Goal: Information Seeking & Learning: Check status

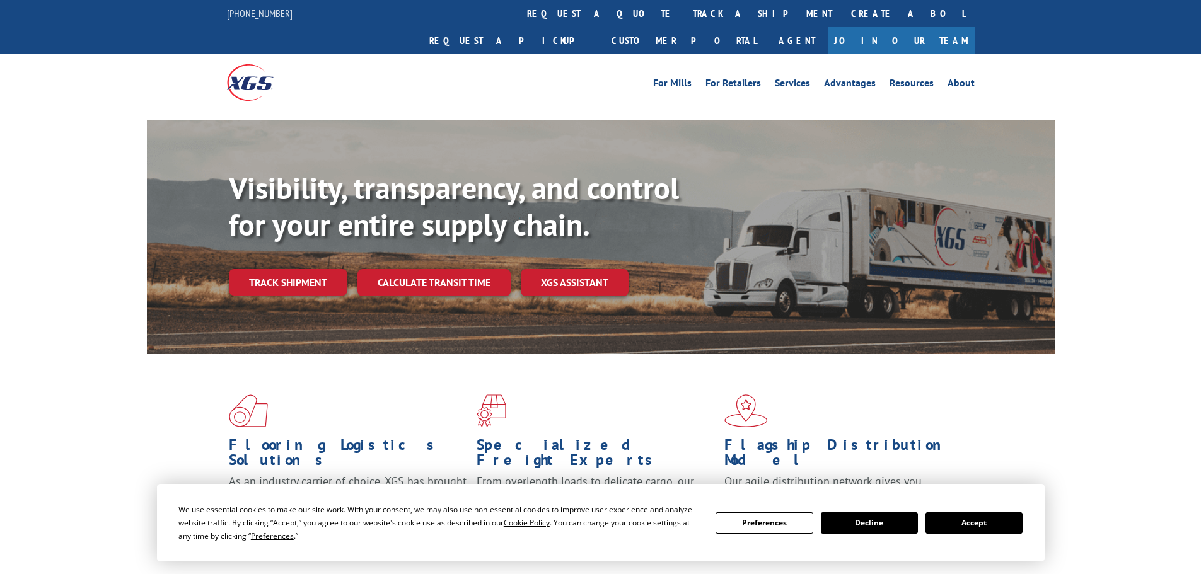
click at [314, 240] on div "Visibility, transparency, and control for your entire supply chain. Track shipm…" at bounding box center [642, 258] width 826 height 176
click at [316, 269] on link "Track shipment" at bounding box center [288, 282] width 118 height 26
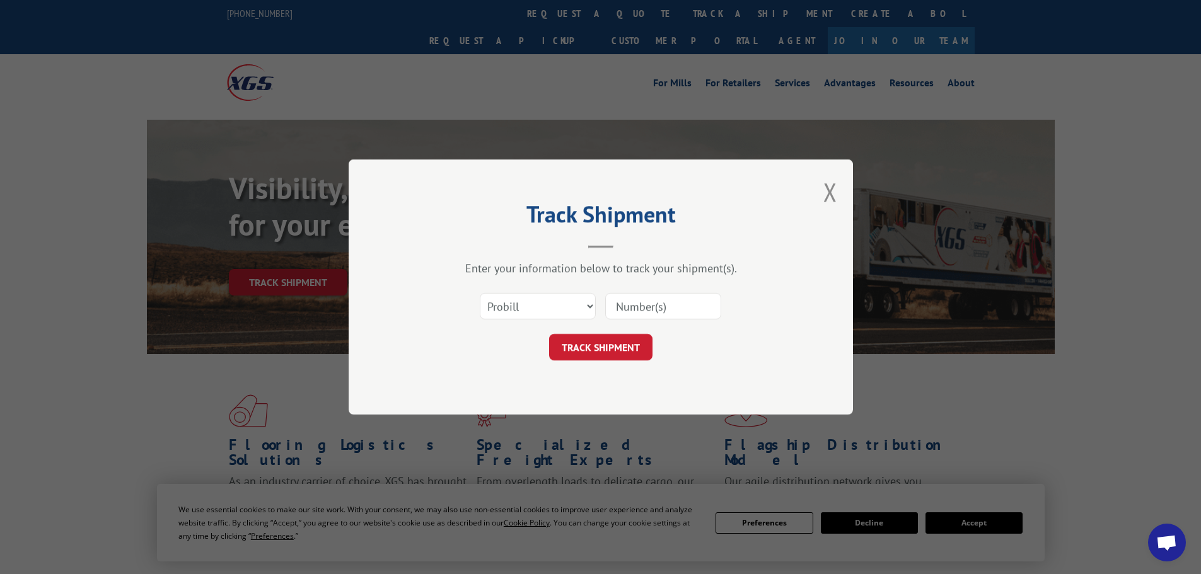
click at [657, 310] on input at bounding box center [663, 306] width 116 height 26
paste input "17623499"
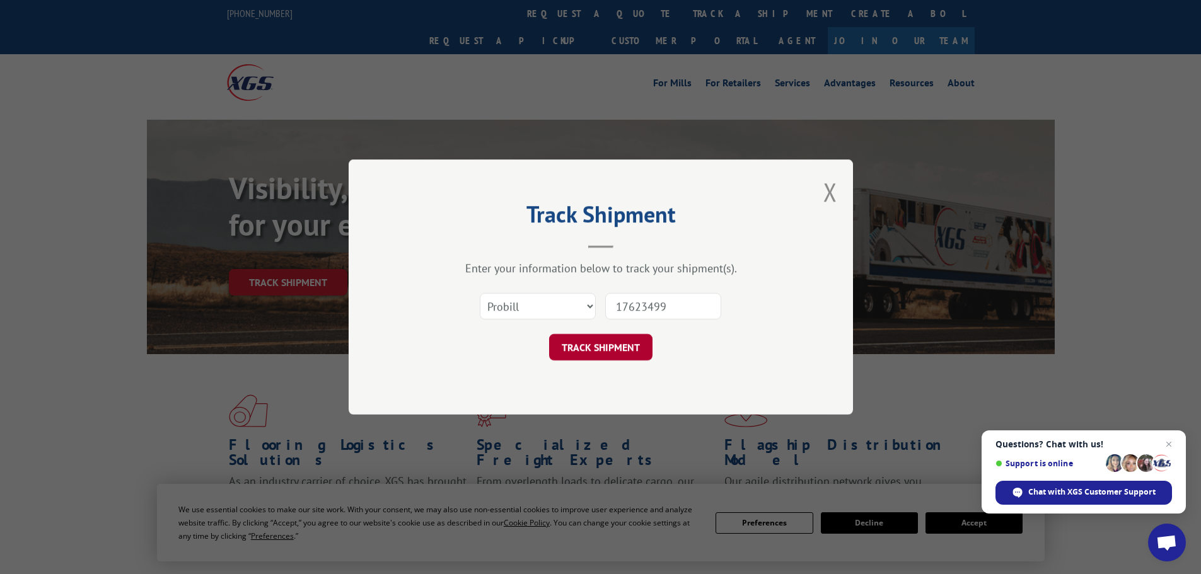
type input "17623499"
click at [598, 352] on button "TRACK SHIPMENT" at bounding box center [600, 347] width 103 height 26
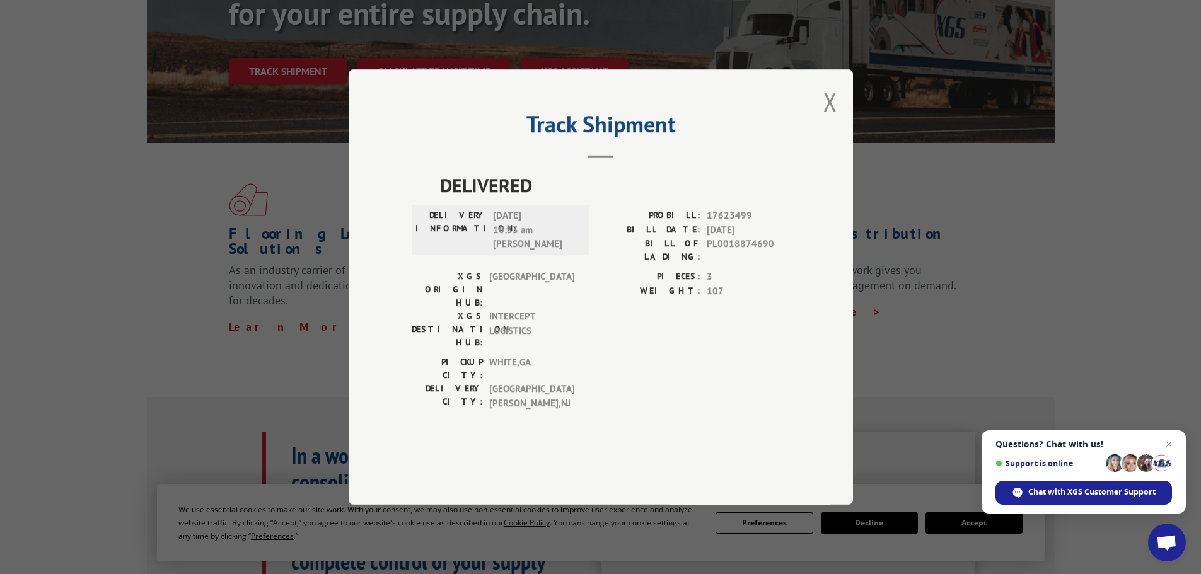
scroll to position [189, 0]
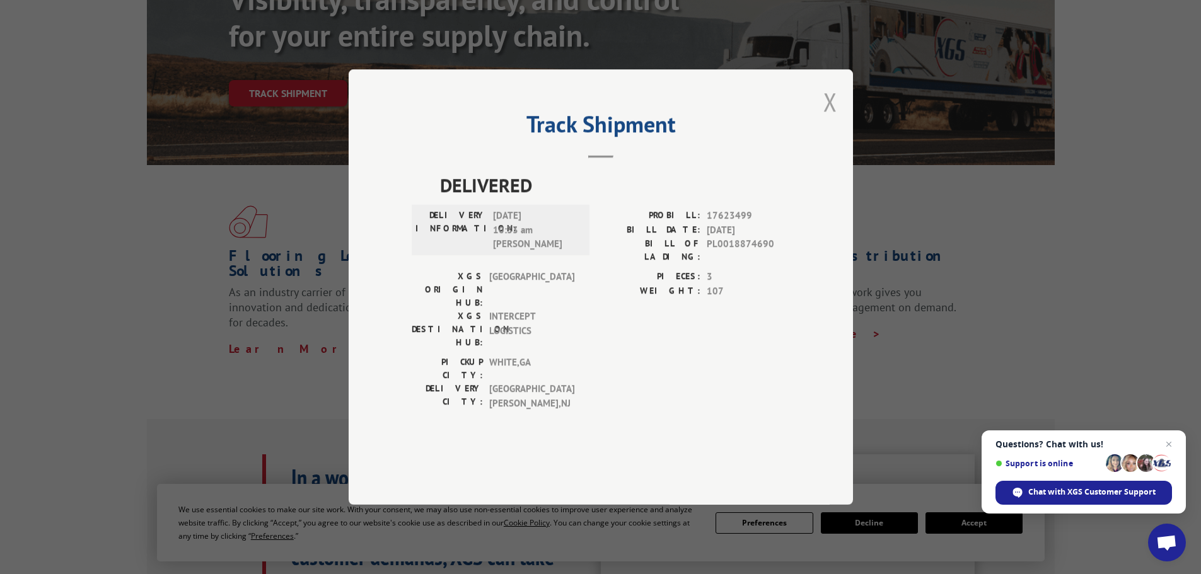
click at [834, 118] on button "Close modal" at bounding box center [830, 101] width 14 height 33
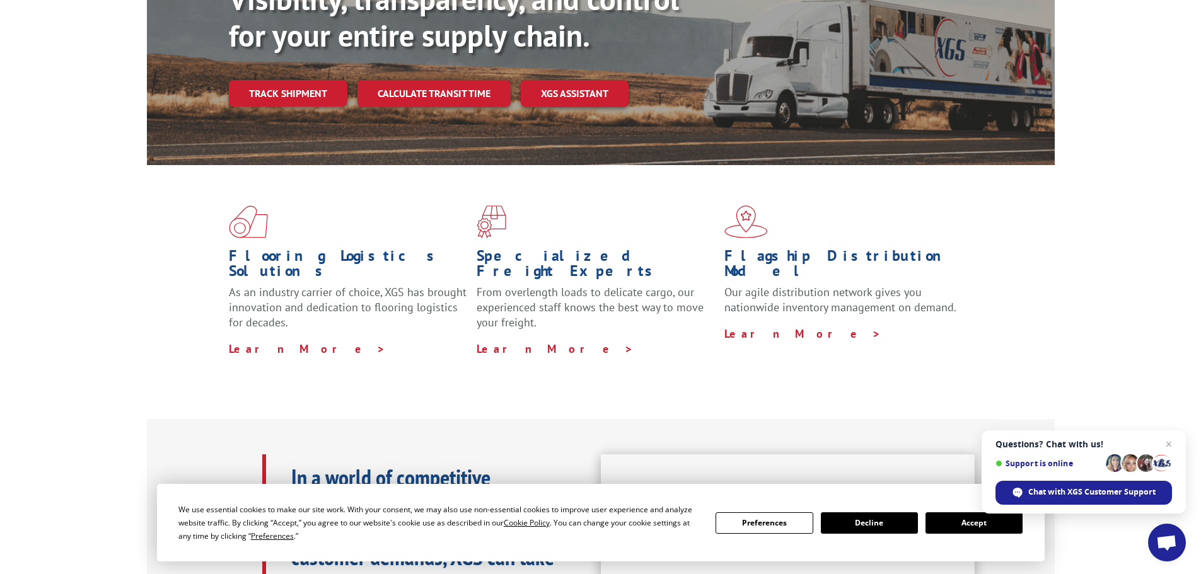
click at [1181, 437] on span "Questions? Chat with us! Support is online Chat with XGS Customer Support" at bounding box center [1083, 471] width 204 height 83
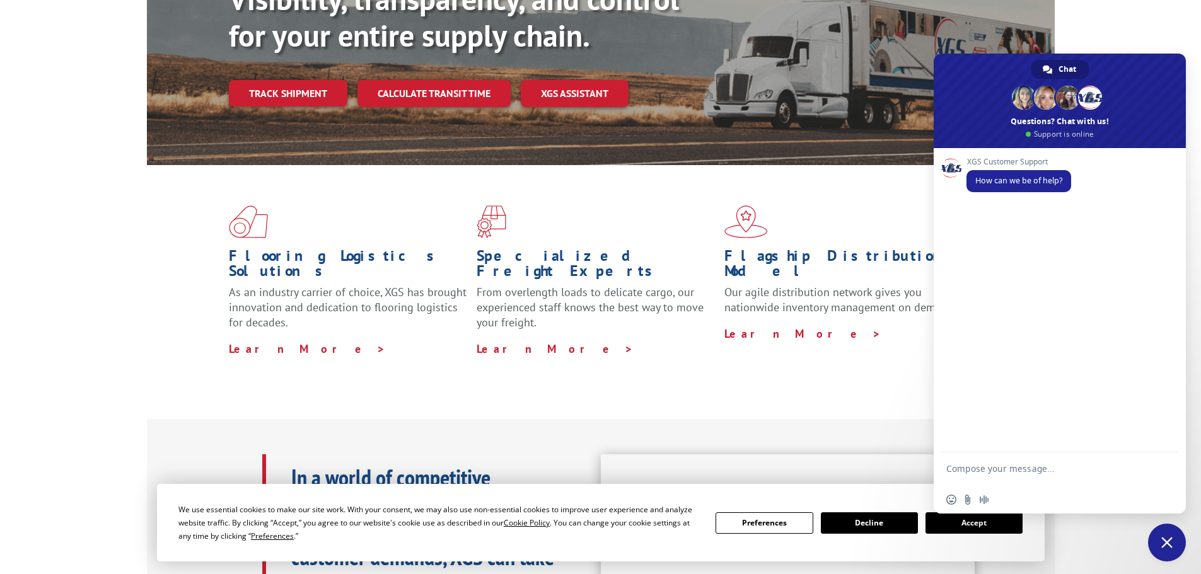
click at [1167, 443] on div "XGS Customer Support How can we be of help?" at bounding box center [1059, 300] width 252 height 304
click at [1176, 28] on div "Visibility, transparency, and control for your entire supply chain. Track shipm…" at bounding box center [600, 60] width 1201 height 259
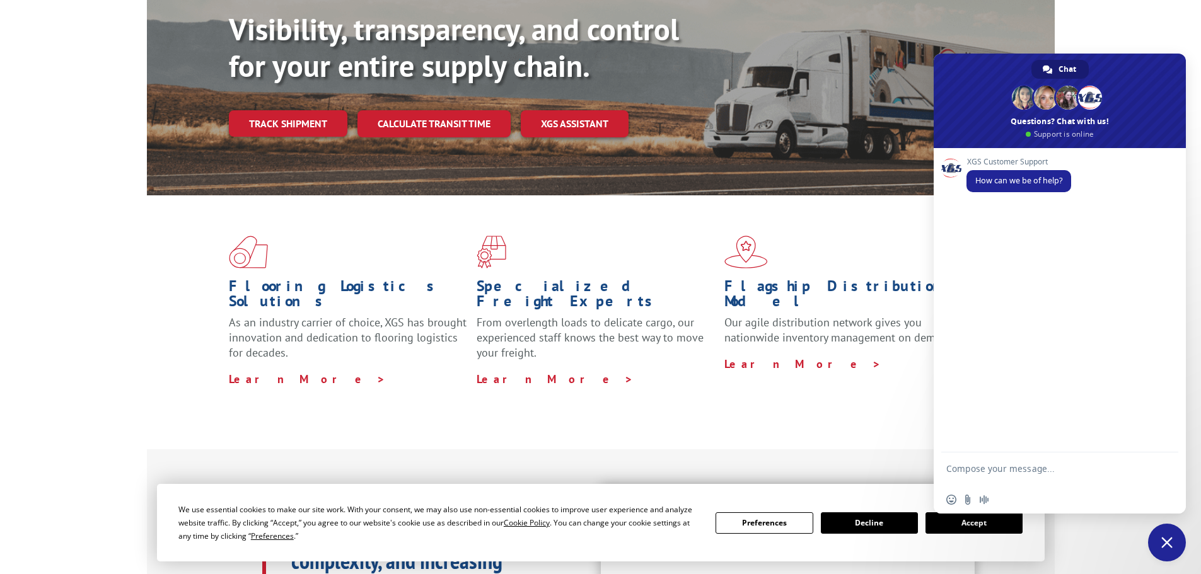
scroll to position [0, 0]
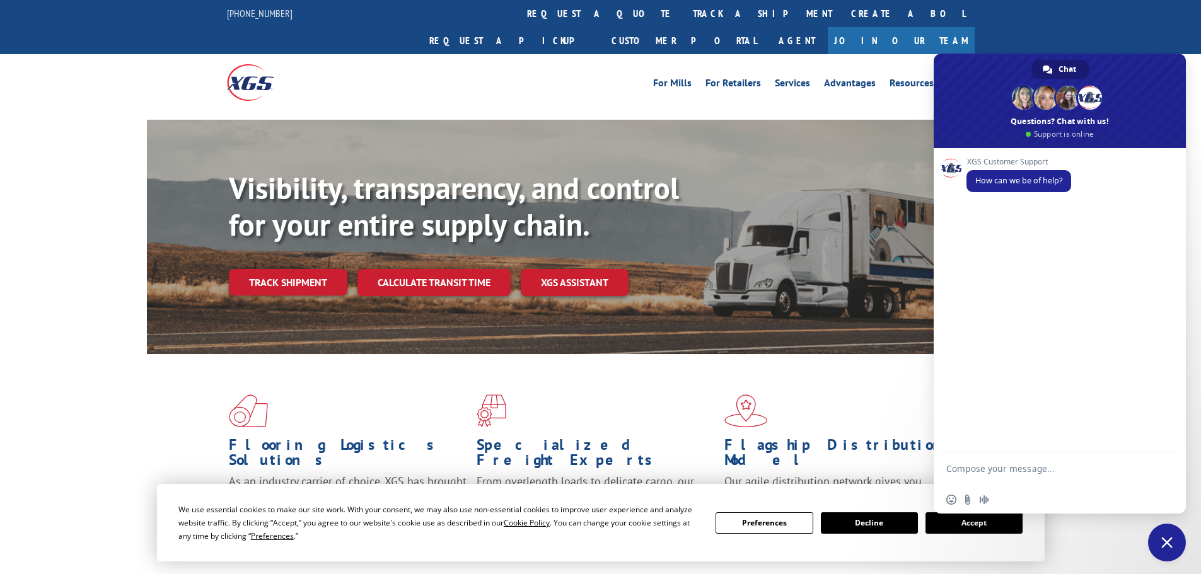
click at [943, 521] on button "Accept" at bounding box center [973, 522] width 97 height 21
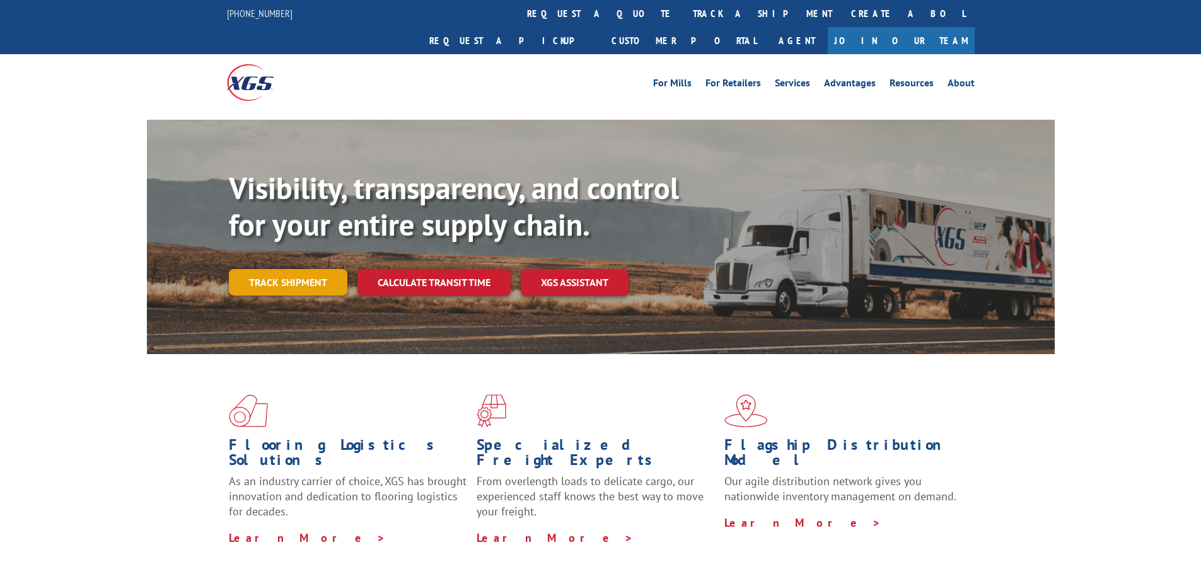
click at [308, 269] on link "Track shipment" at bounding box center [288, 282] width 118 height 26
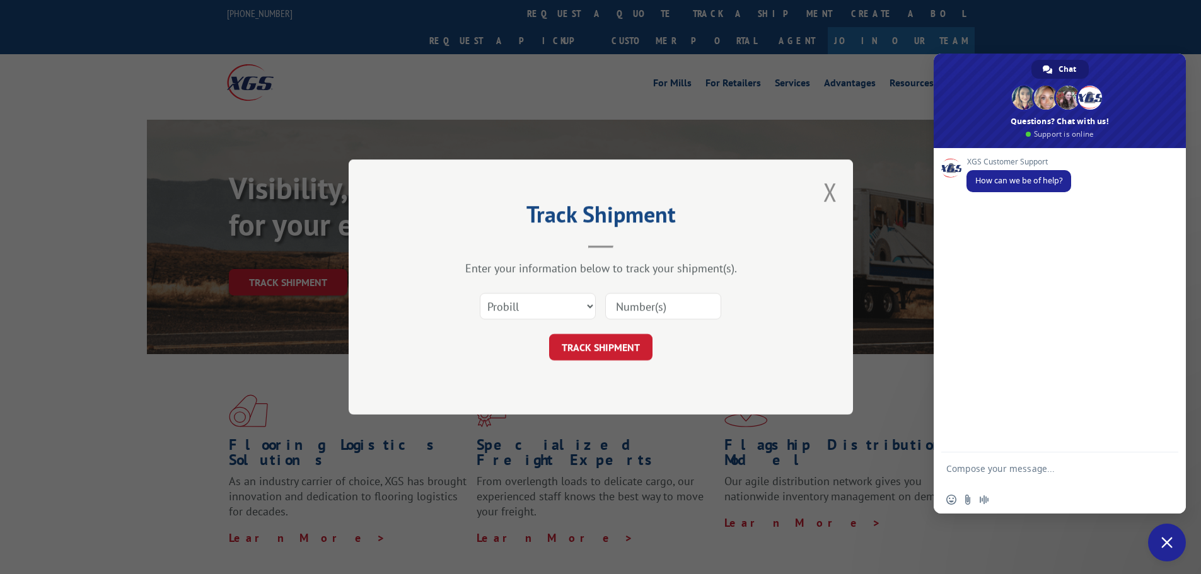
click at [617, 310] on input at bounding box center [663, 306] width 116 height 26
paste input "71284342"
type input "71284342"
click at [606, 350] on button "TRACK SHIPMENT" at bounding box center [600, 347] width 103 height 26
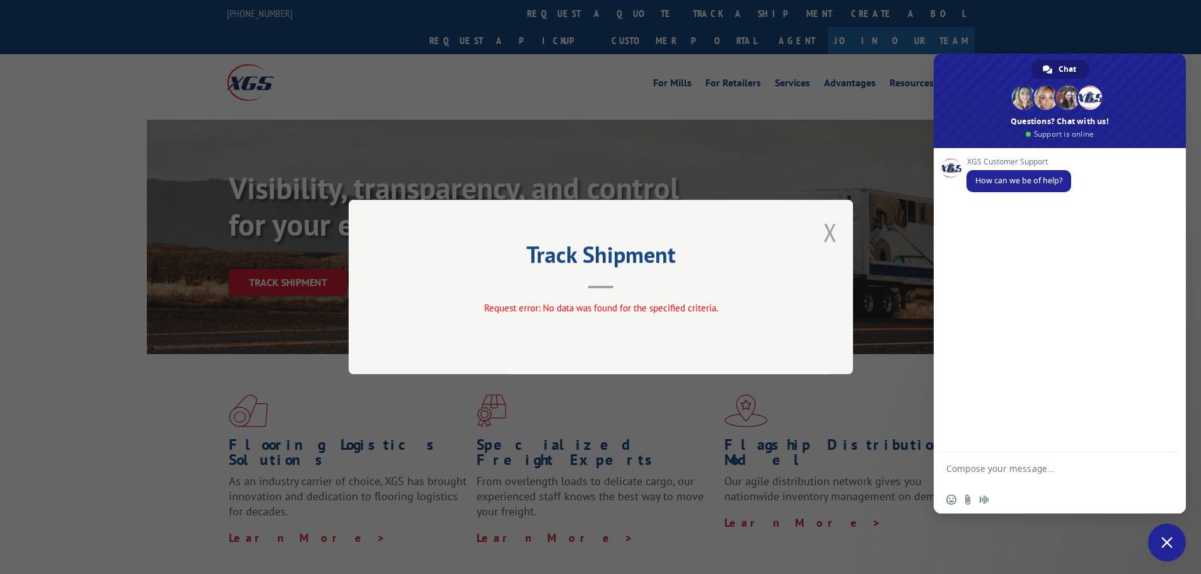
click at [835, 230] on button "Close modal" at bounding box center [830, 232] width 14 height 33
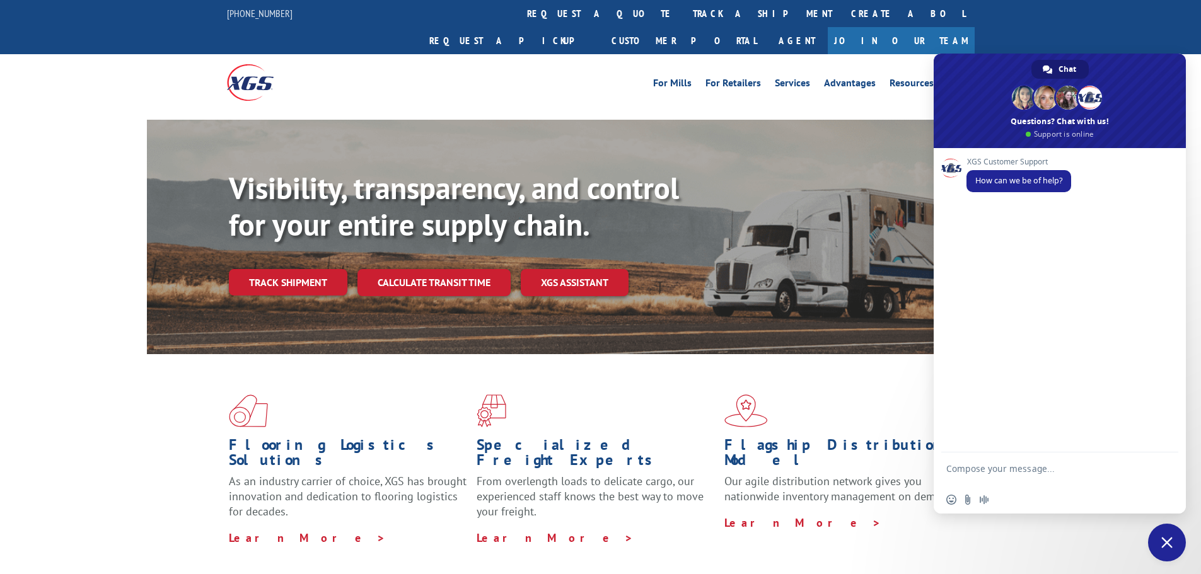
click at [313, 272] on div "Visibility, transparency, and control for your entire supply chain. Track shipm…" at bounding box center [642, 258] width 826 height 176
click at [312, 269] on link "Track shipment" at bounding box center [288, 282] width 118 height 26
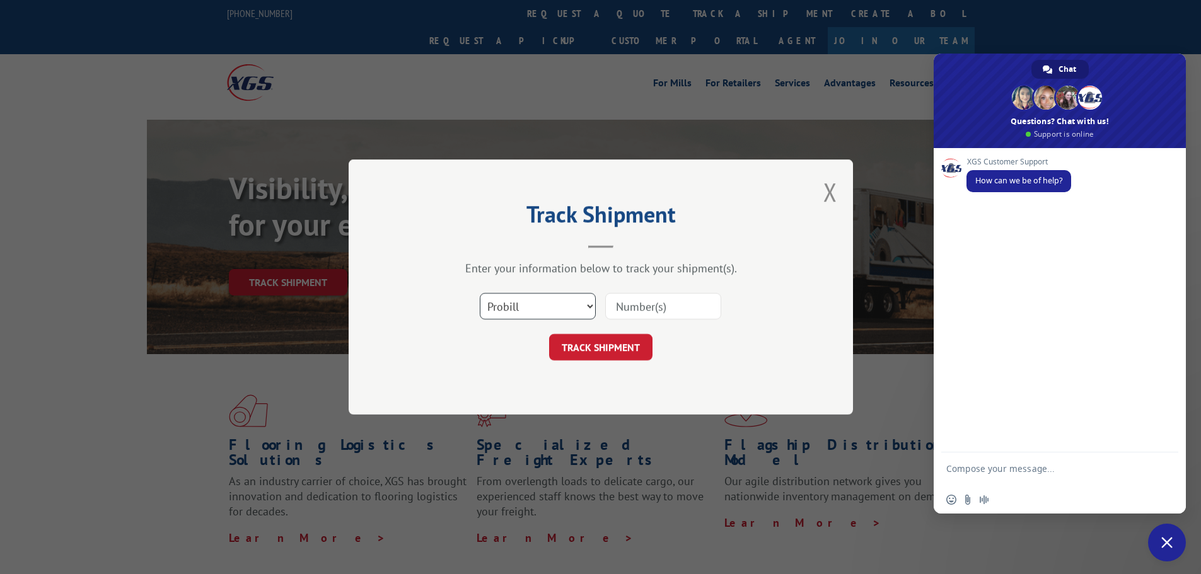
click at [560, 311] on select "Select category... Probill BOL PO" at bounding box center [538, 306] width 116 height 26
click at [658, 311] on input at bounding box center [663, 306] width 116 height 26
paste input "71284342"
type input "71284342"
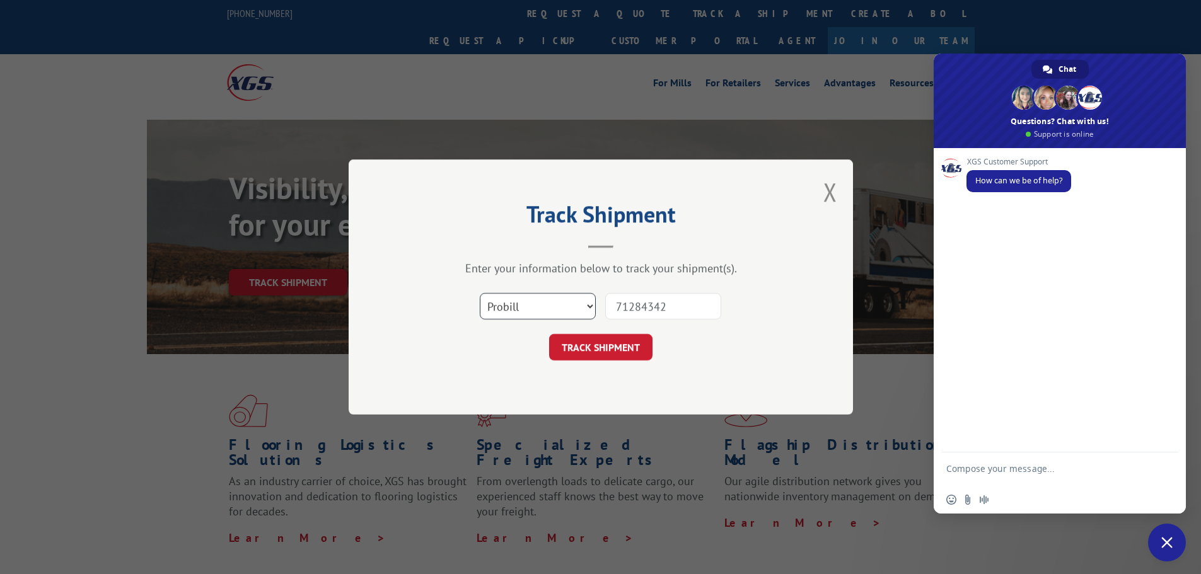
click at [592, 301] on select "Select category... Probill BOL PO" at bounding box center [538, 306] width 116 height 26
click at [480, 293] on select "Select category... Probill BOL PO" at bounding box center [538, 306] width 116 height 26
click at [632, 349] on button "TRACK SHIPMENT" at bounding box center [600, 347] width 103 height 26
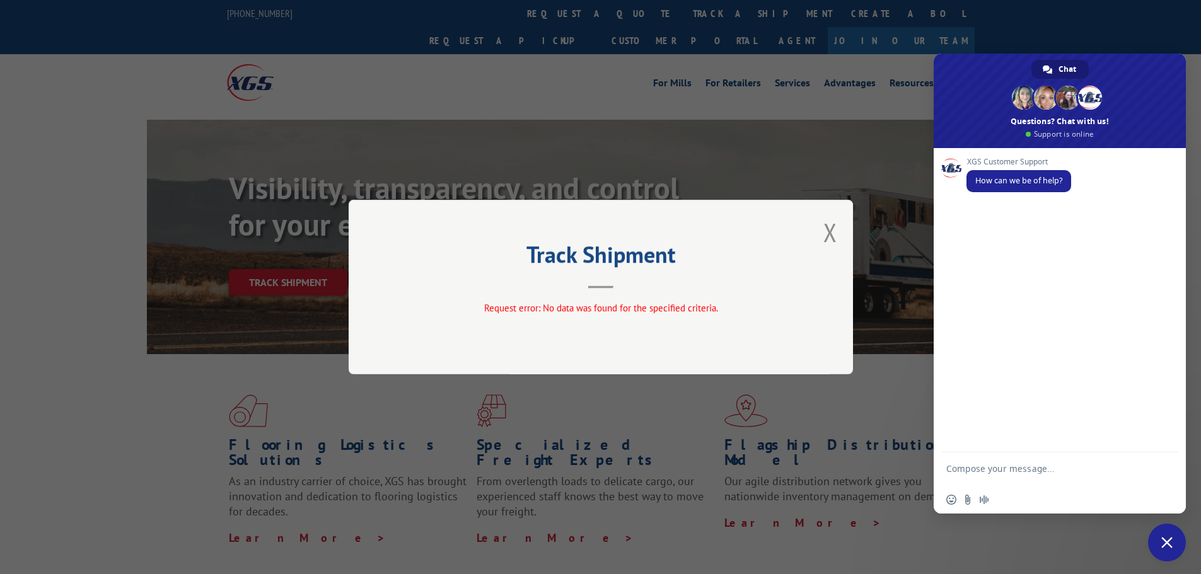
drag, startPoint x: 611, startPoint y: 299, endPoint x: 625, endPoint y: 292, distance: 15.5
click at [615, 298] on div "Track Shipment Request error: No data was found for the specified criteria." at bounding box center [601, 287] width 504 height 175
click at [829, 232] on button "Close modal" at bounding box center [830, 232] width 14 height 33
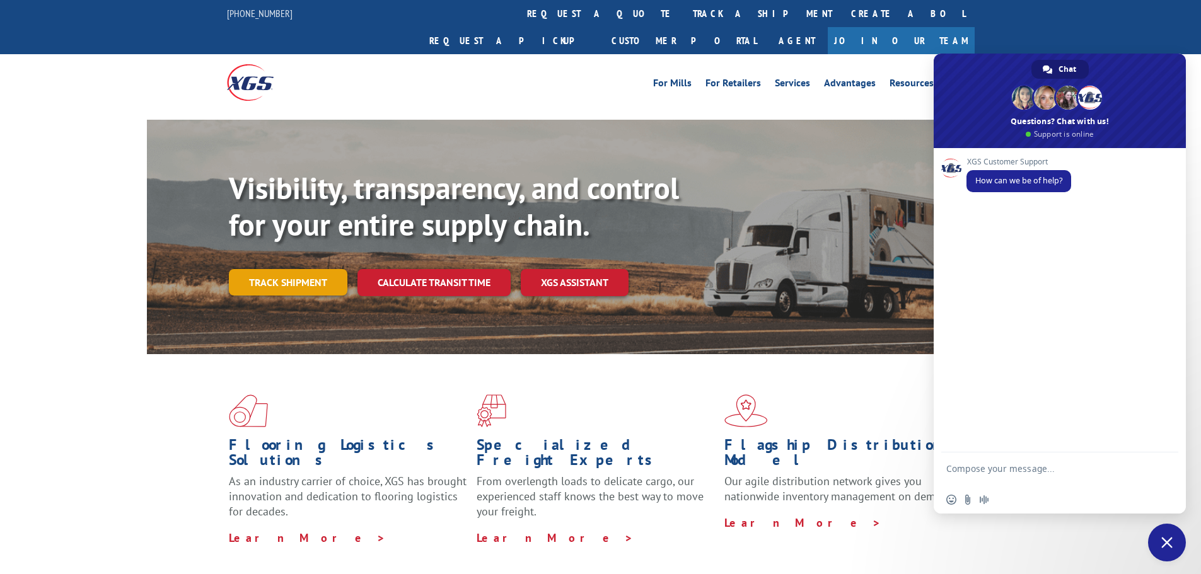
click at [289, 269] on link "Track shipment" at bounding box center [288, 282] width 118 height 26
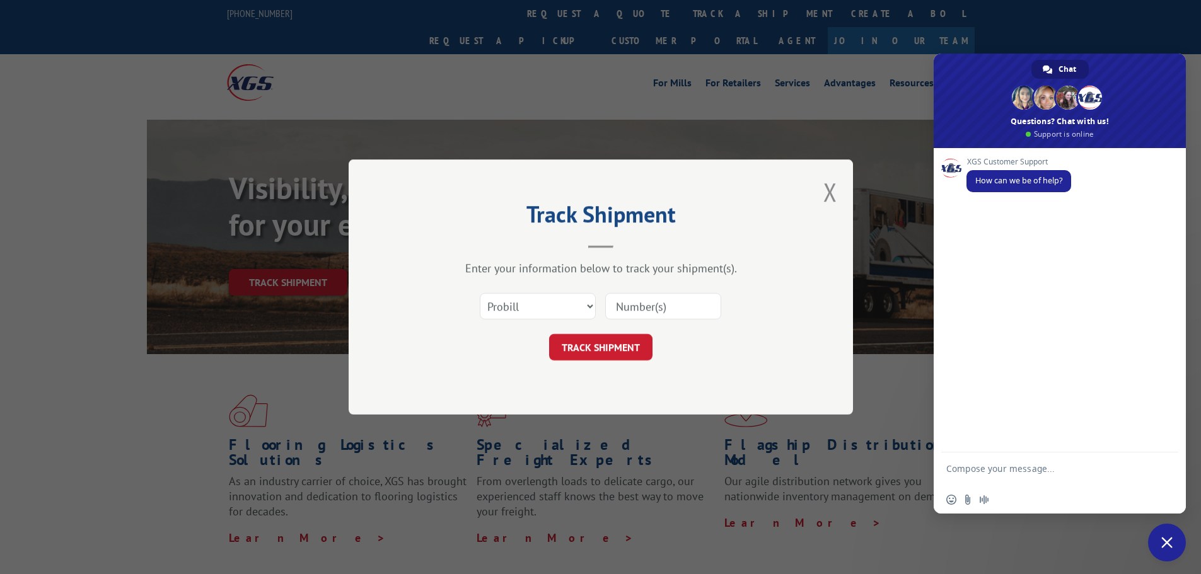
click at [647, 296] on div at bounding box center [663, 306] width 116 height 29
click at [648, 302] on input at bounding box center [663, 306] width 116 height 26
paste input "17623499"
type input "17623499"
click at [623, 349] on button "TRACK SHIPMENT" at bounding box center [600, 347] width 103 height 26
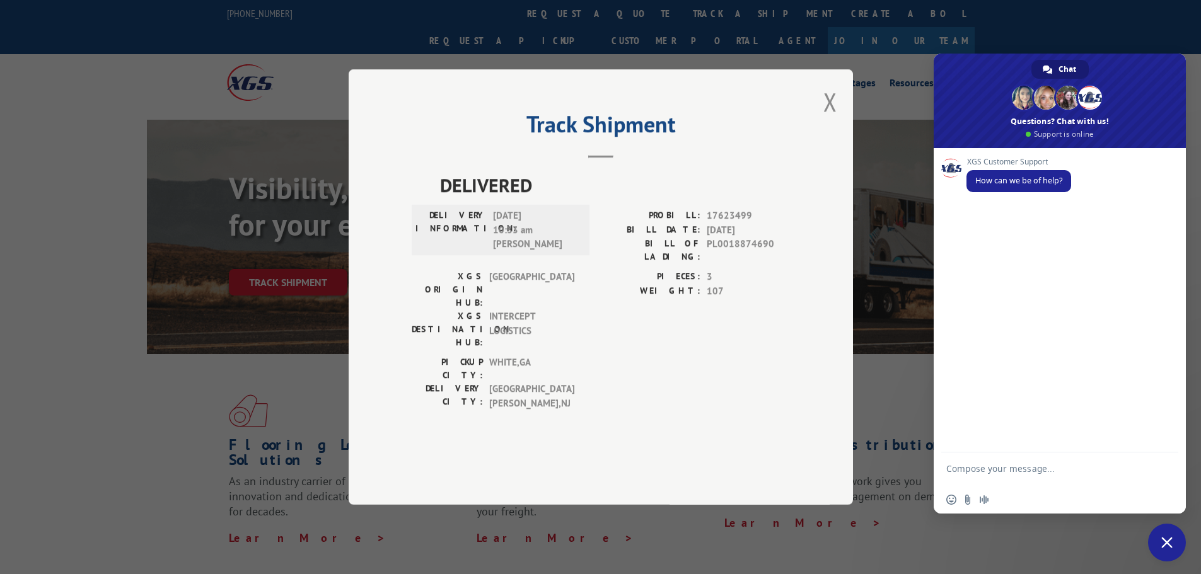
click at [789, 544] on div "Track Shipment DELIVERED DELIVERY INFORMATION: [DATE] 10:33 am [PERSON_NAME]: 1…" at bounding box center [600, 287] width 1201 height 574
drag, startPoint x: 516, startPoint y: 410, endPoint x: 522, endPoint y: 425, distance: 16.2
click at [521, 422] on div "Track Shipment DELIVERED DELIVERY INFORMATION: [DATE] 10:33 am [PERSON_NAME]: 1…" at bounding box center [601, 287] width 504 height 436
click at [1051, 9] on div "Track Shipment DELIVERED DELIVERY INFORMATION: [DATE] 10:33 am [PERSON_NAME]: 1…" at bounding box center [600, 287] width 1201 height 574
